Goal: Task Accomplishment & Management: Manage account settings

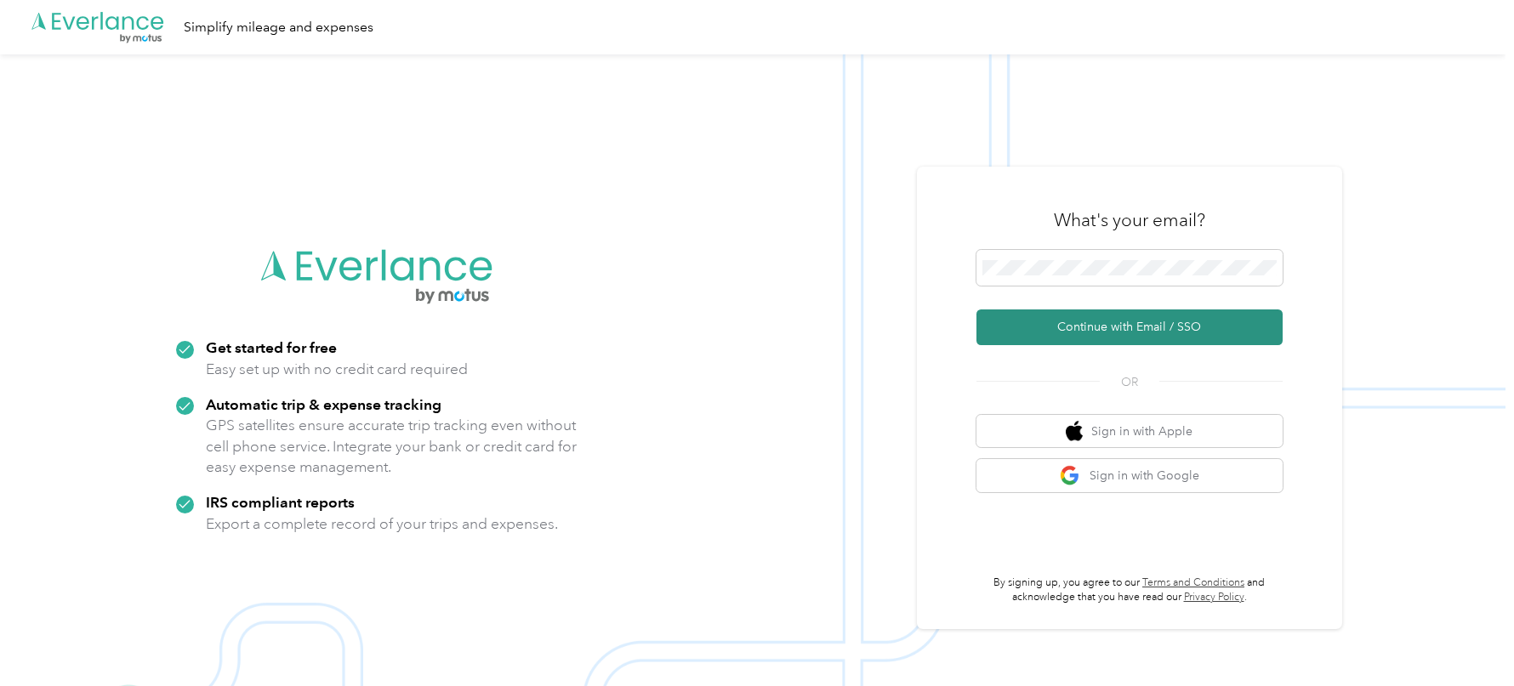
click at [1107, 342] on button "Continue with Email / SSO" at bounding box center [1129, 328] width 306 height 36
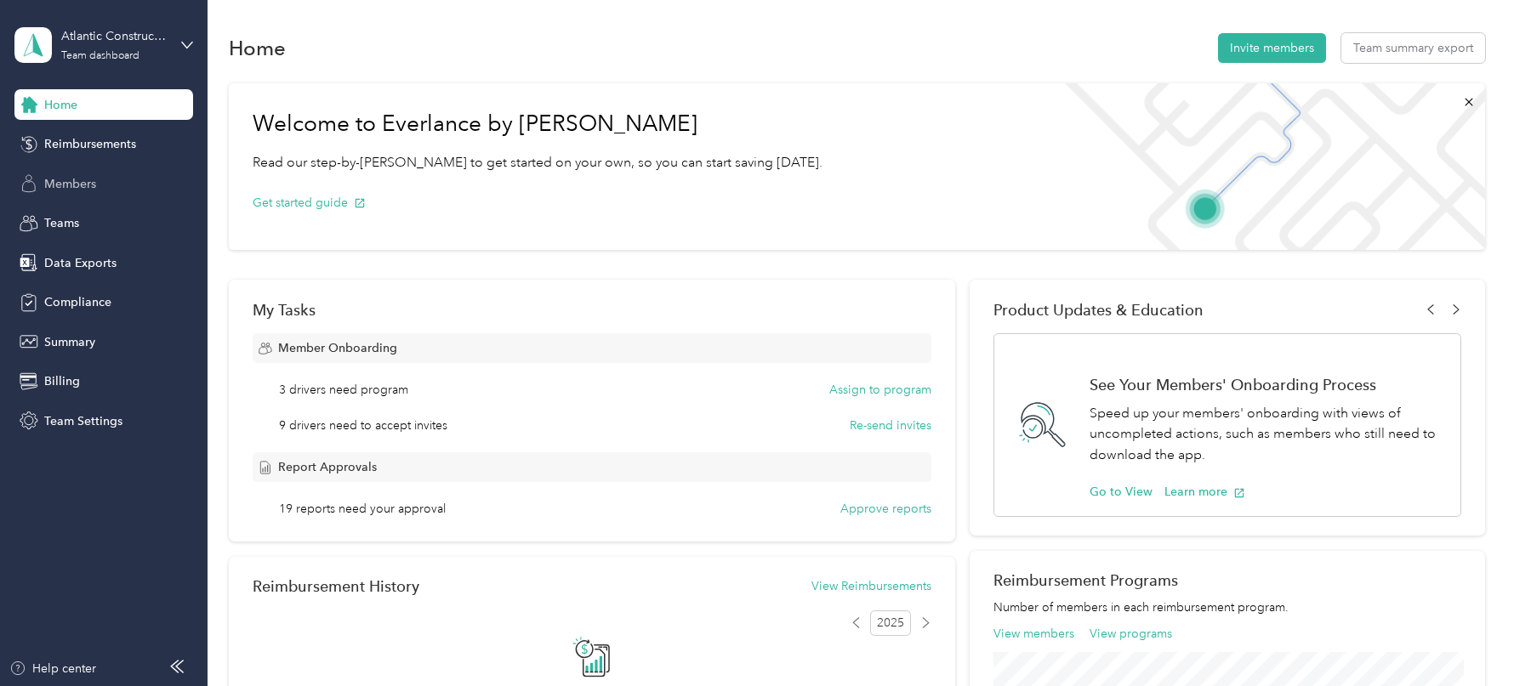
click at [91, 176] on span "Members" at bounding box center [70, 184] width 52 height 18
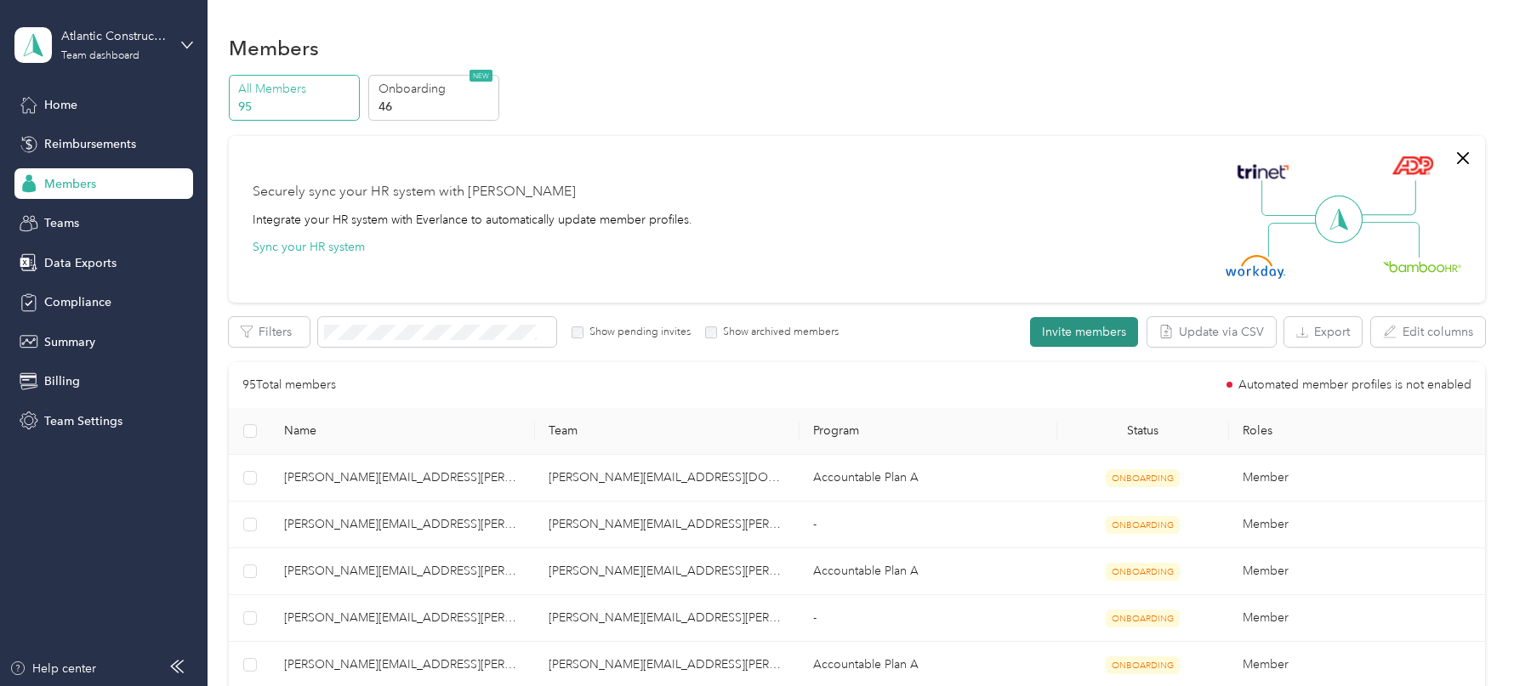
click at [1044, 335] on button "Invite members" at bounding box center [1084, 332] width 108 height 30
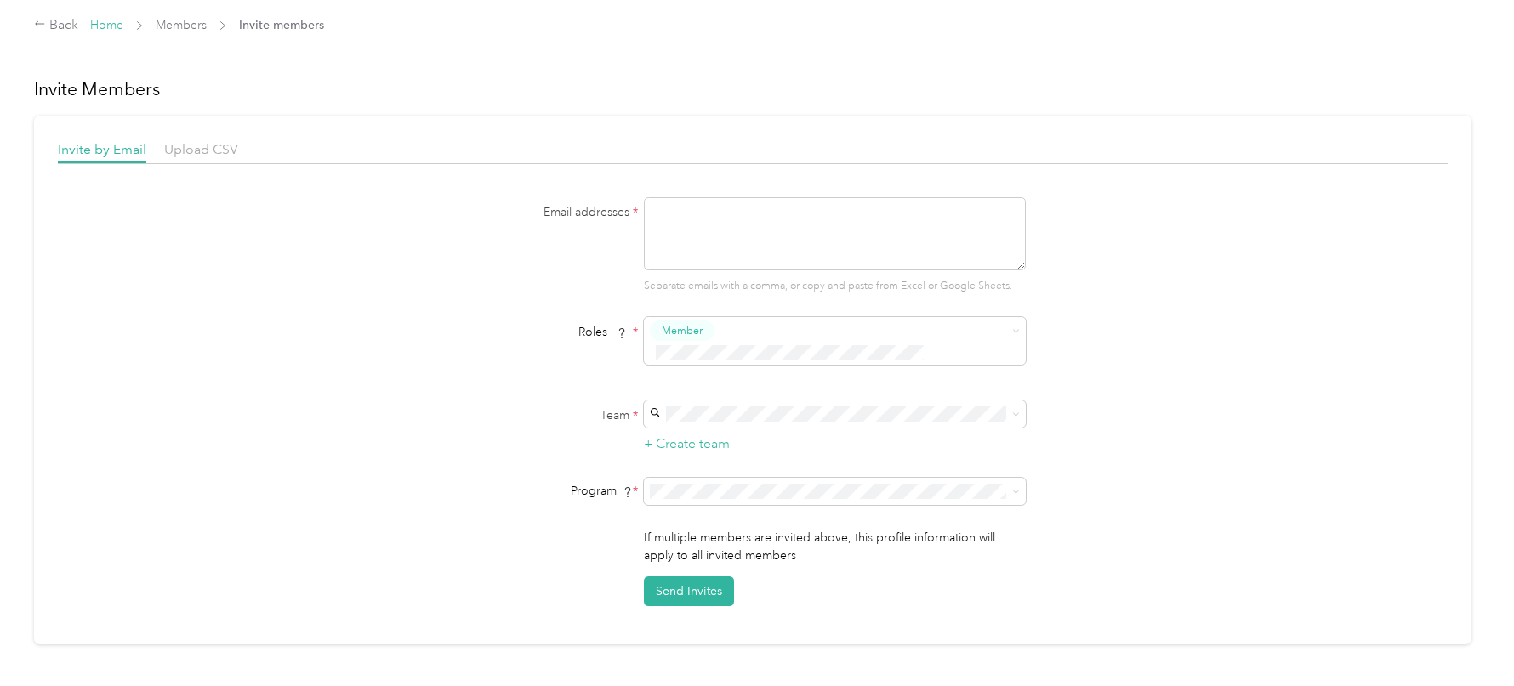
click at [121, 20] on link "Home" at bounding box center [106, 25] width 33 height 14
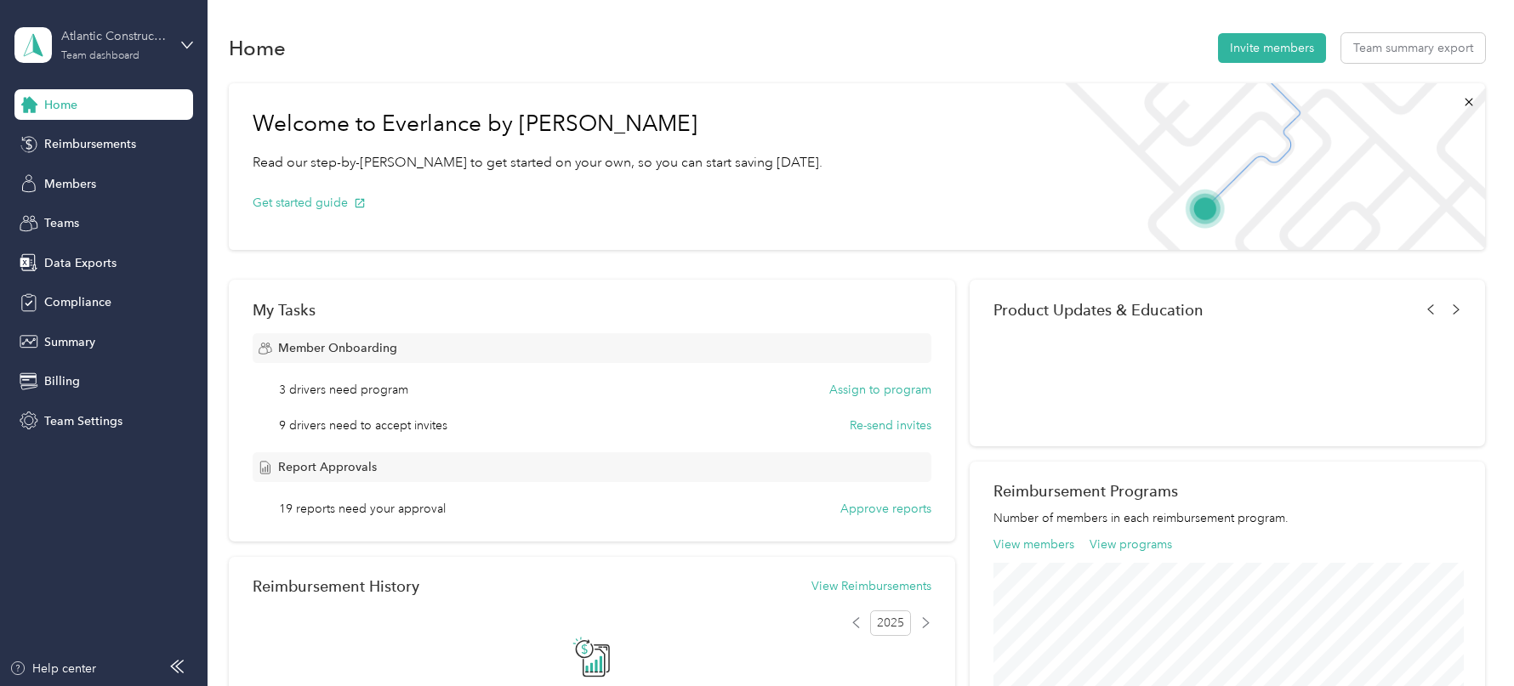
click at [120, 32] on div "Atlantic Constructors" at bounding box center [114, 36] width 106 height 18
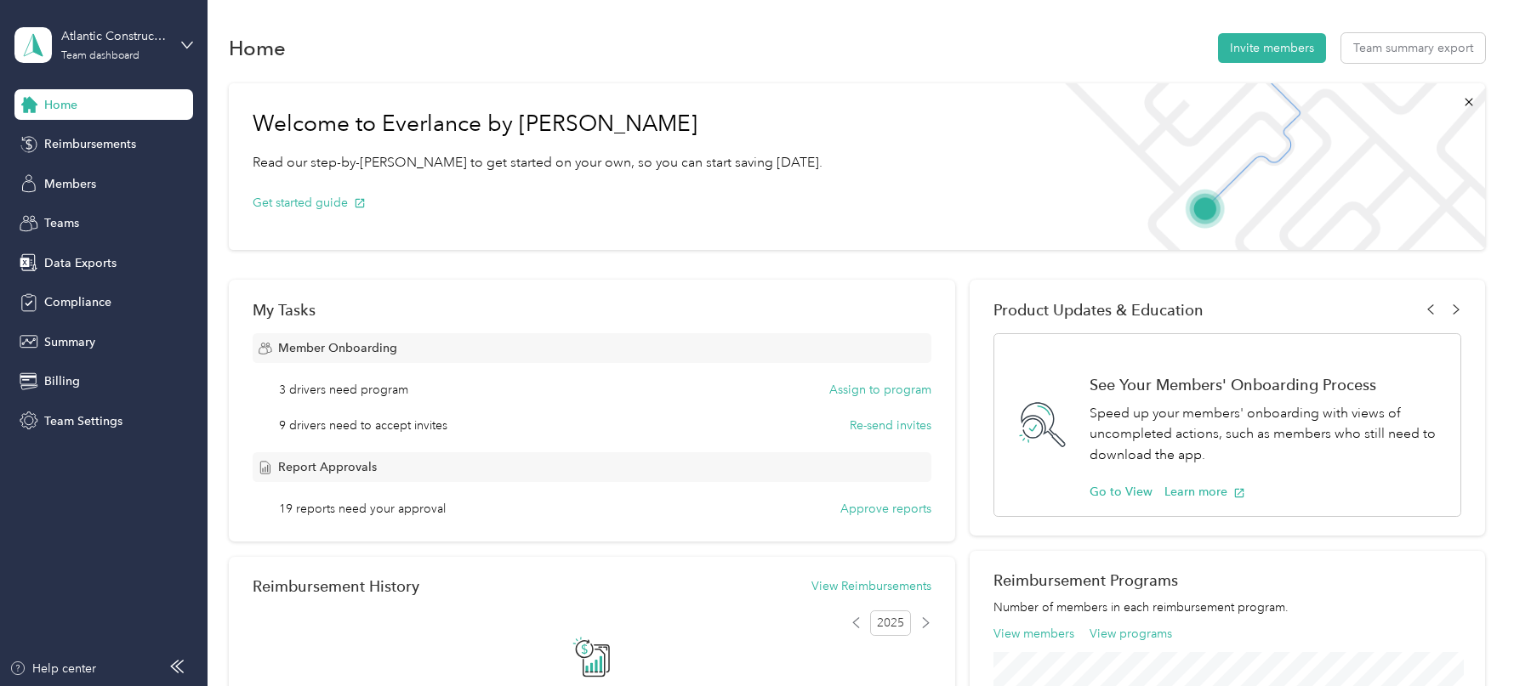
click at [135, 226] on div "You’re signed in as [EMAIL_ADDRESS][DOMAIN_NAME] Team dashboard Personal dashbo…" at bounding box center [193, 150] width 358 height 173
click at [136, 37] on div "Atlantic Constructors" at bounding box center [114, 36] width 106 height 18
click at [75, 213] on div "Log out" at bounding box center [62, 217] width 65 height 18
